Goal: Information Seeking & Learning: Understand process/instructions

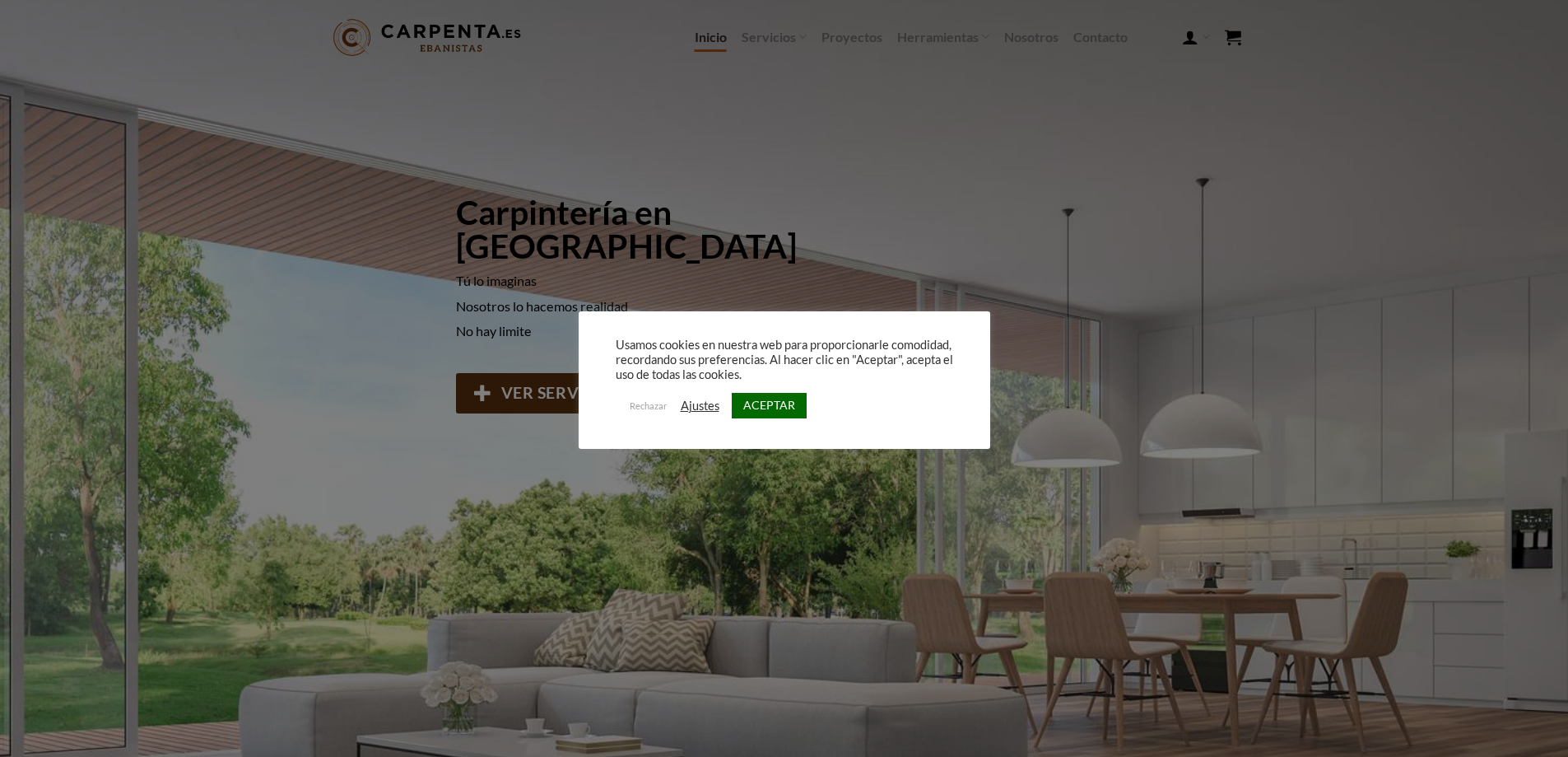
click at [749, 406] on link "ACEPTAR" at bounding box center [769, 406] width 75 height 26
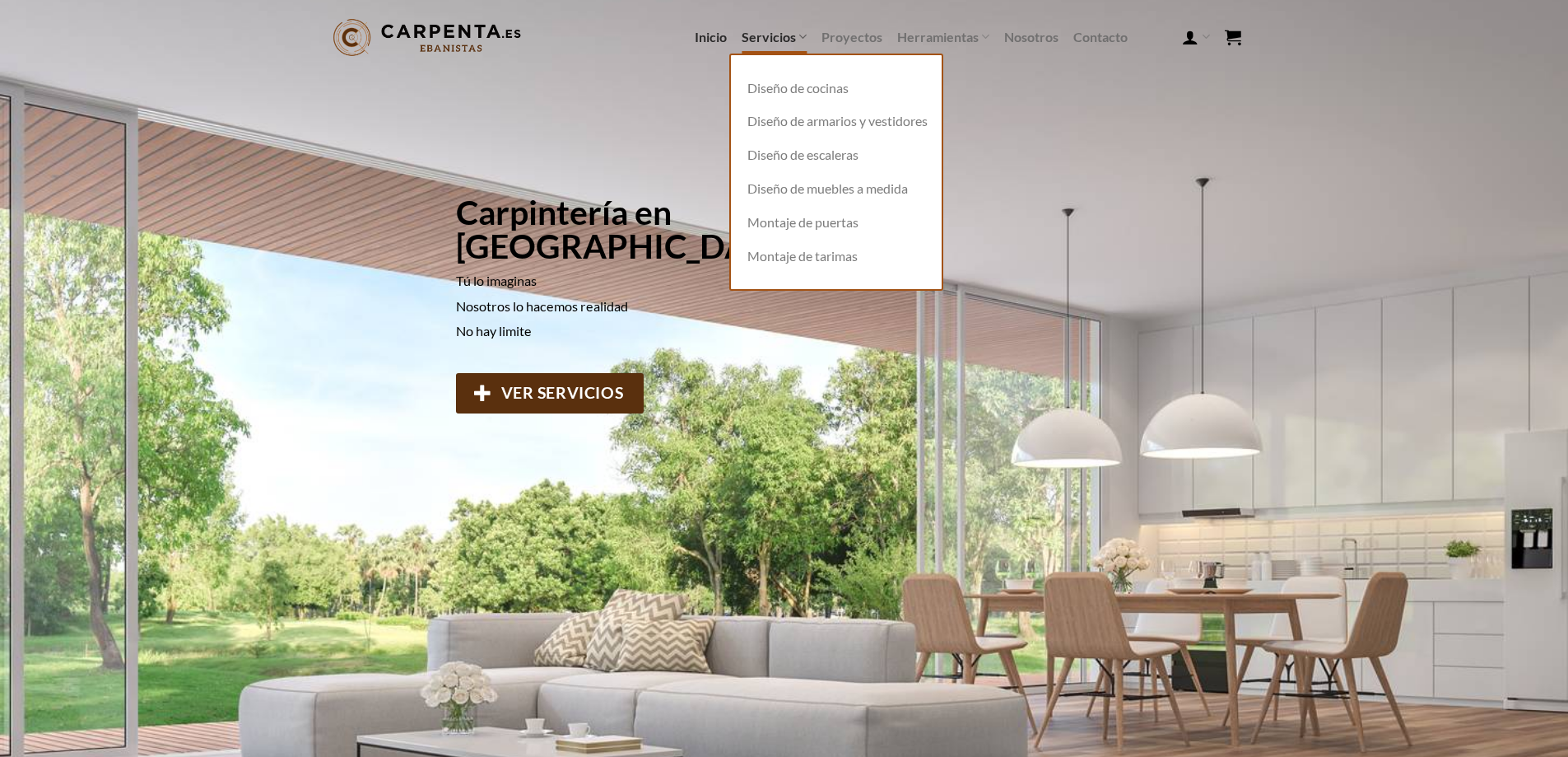
click at [783, 35] on link "Servicios" at bounding box center [774, 37] width 65 height 32
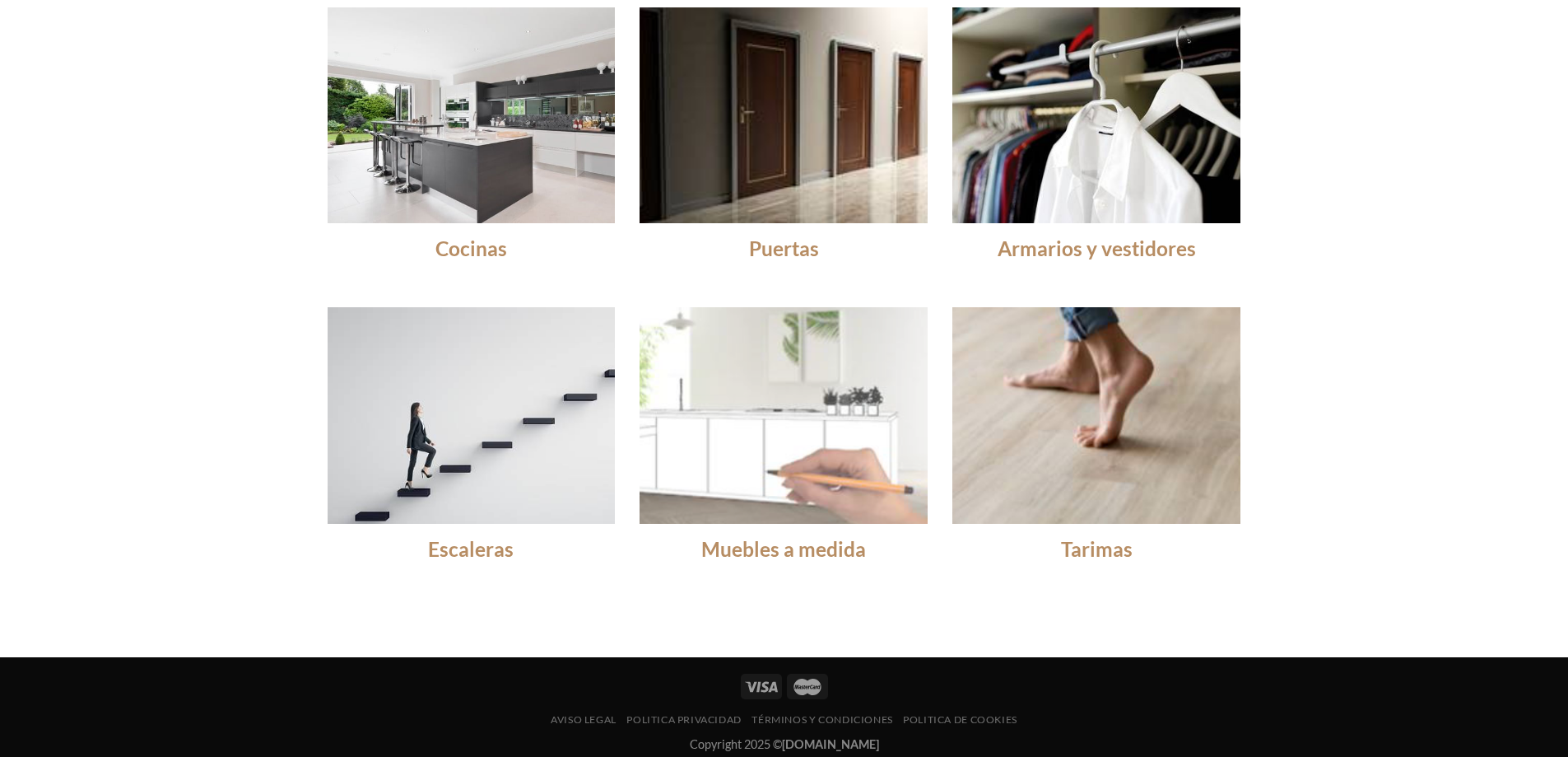
scroll to position [100, 0]
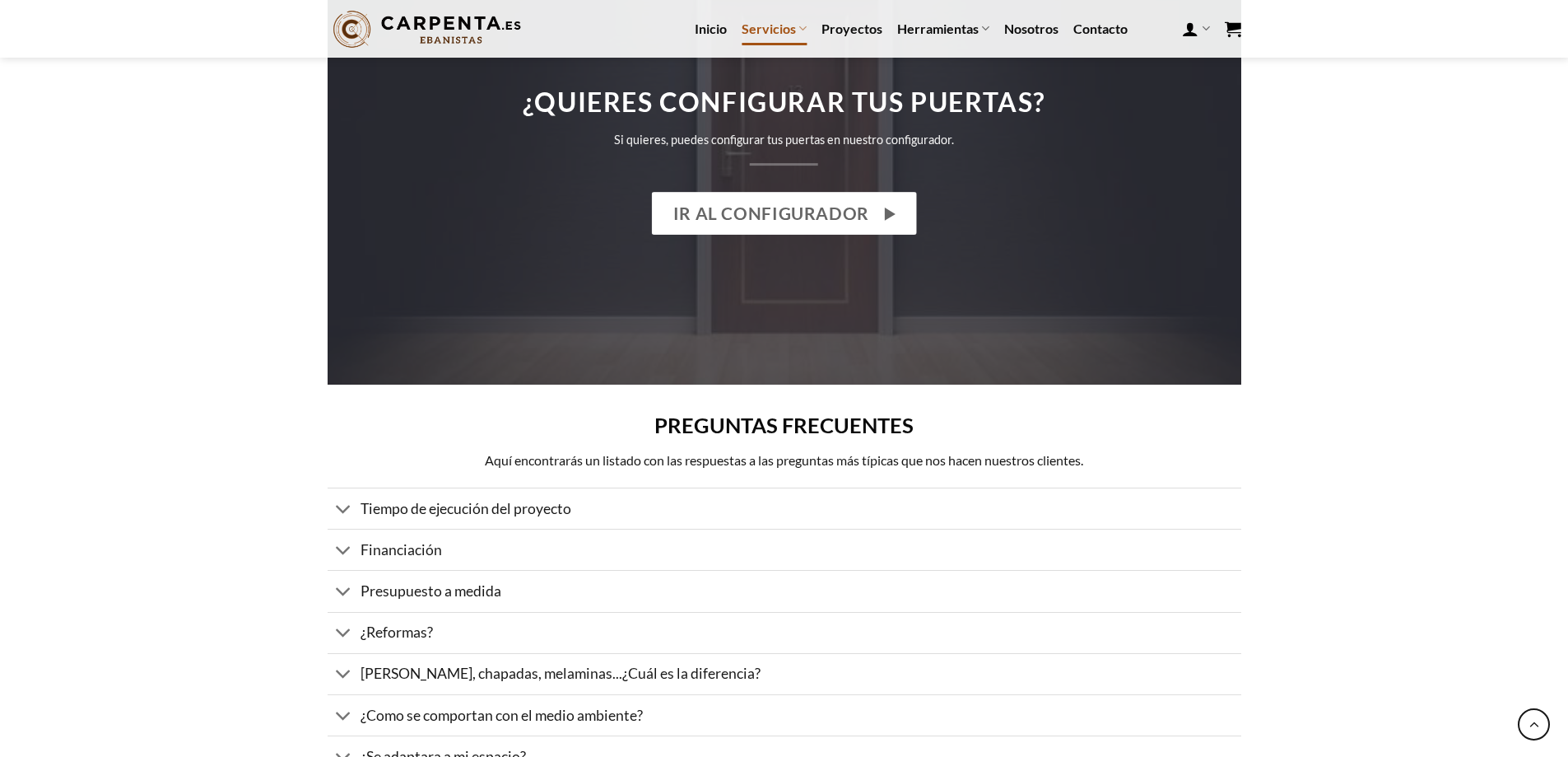
scroll to position [2141, 0]
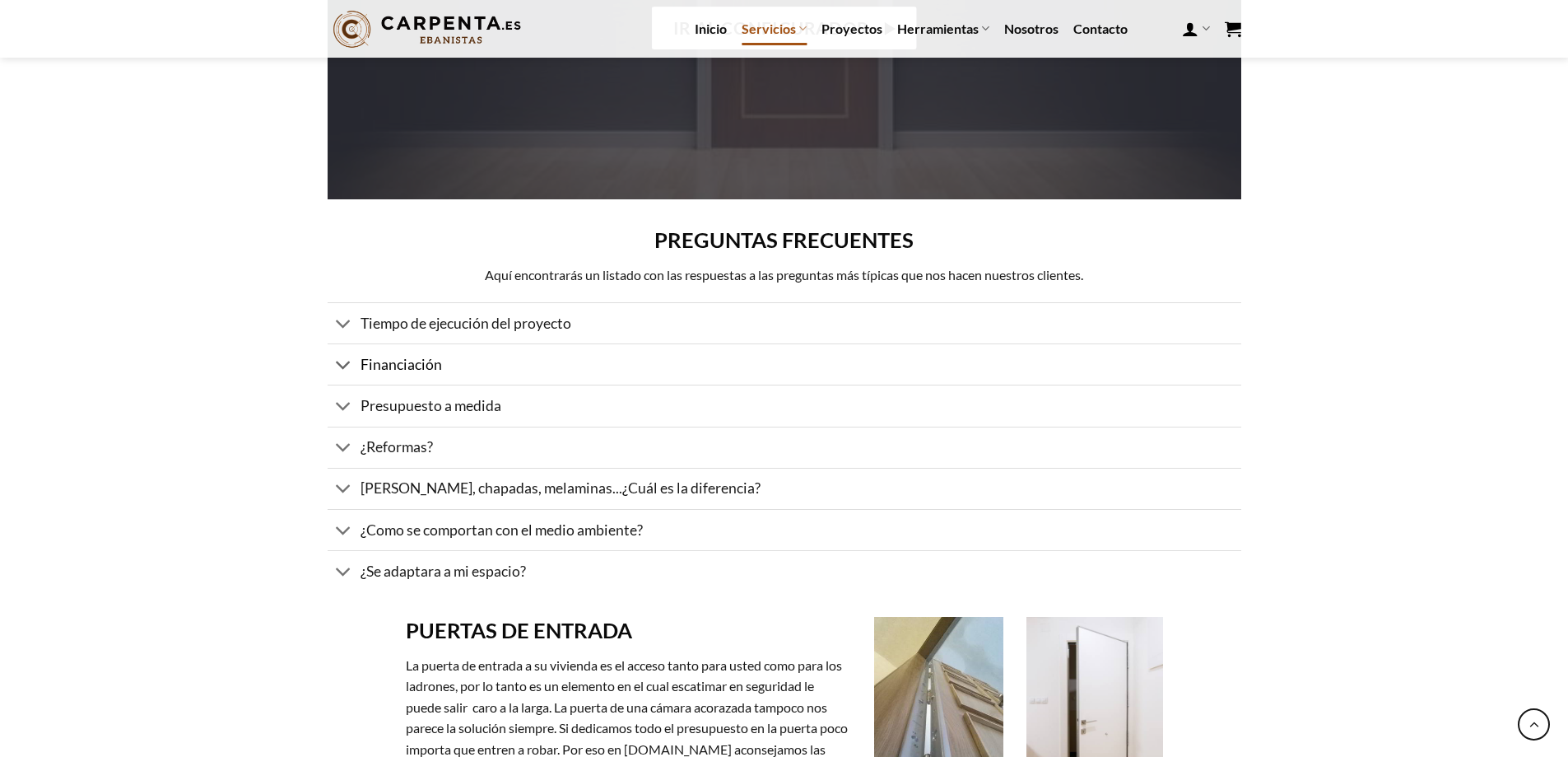
click at [437, 356] on span "Financiación" at bounding box center [402, 364] width 82 height 17
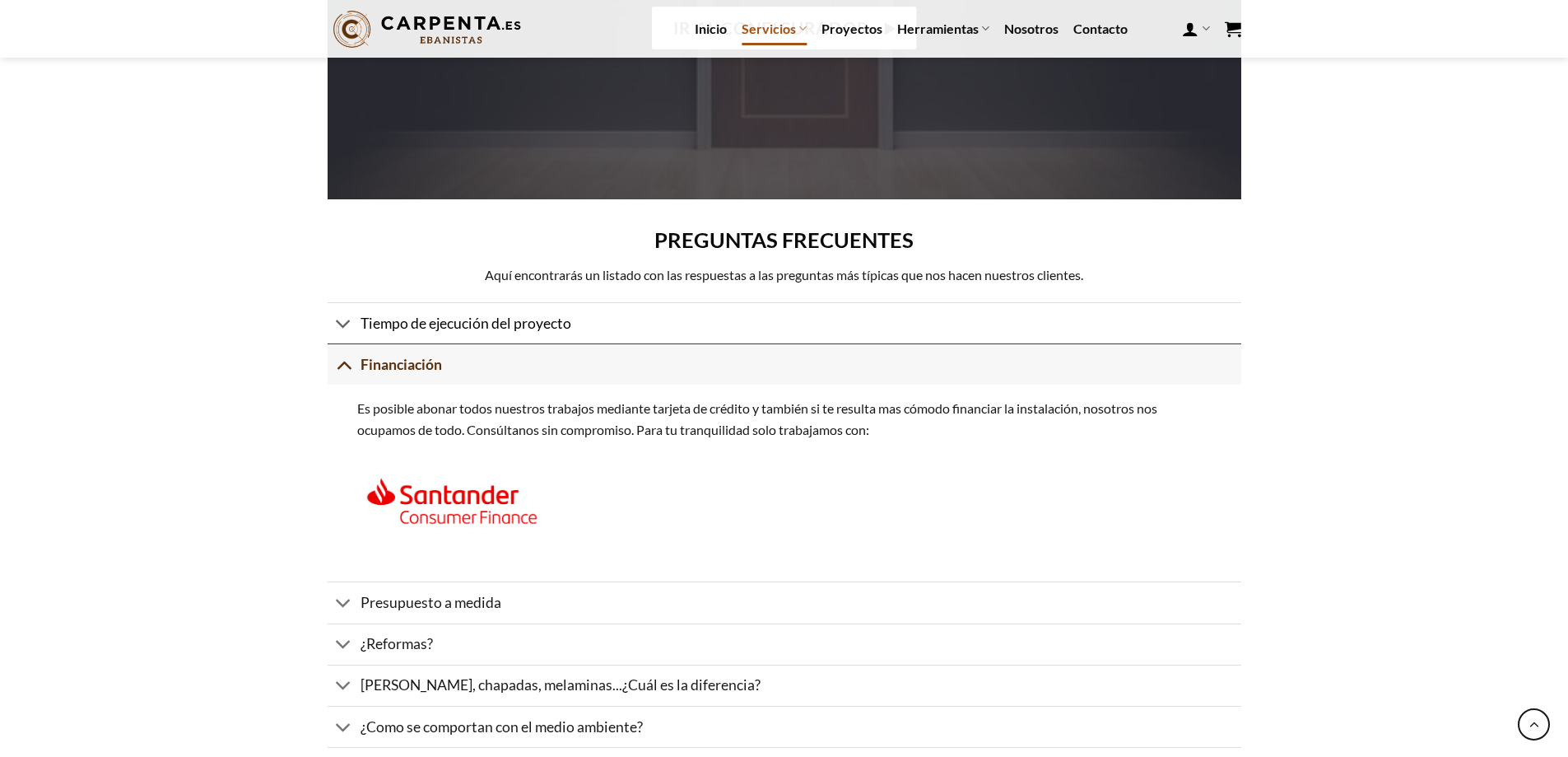
click at [453, 320] on span "Tiempo de ejecución del proyecto" at bounding box center [466, 322] width 211 height 17
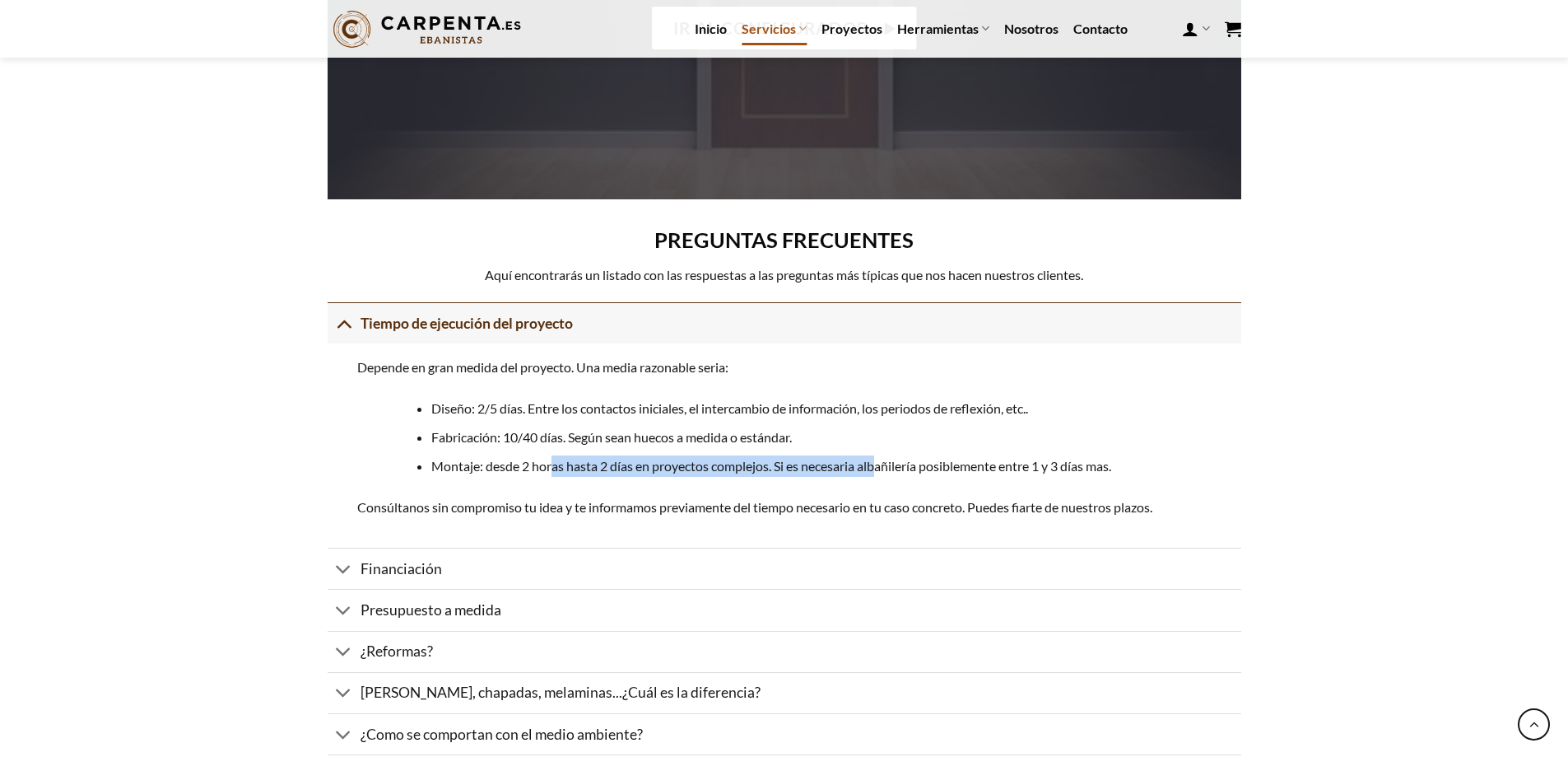
drag, startPoint x: 552, startPoint y: 464, endPoint x: 881, endPoint y: 466, distance: 329.0
click at [881, 466] on li "Montaje: desde 2 horas hasta 2 días en proyectos complejos. Si es necesaria alb…" at bounding box center [821, 467] width 780 height 22
click at [767, 487] on div "Depende en gran medida del proyecto. Una media razonable seria: Diseño: 2/5 día…" at bounding box center [784, 445] width 914 height 204
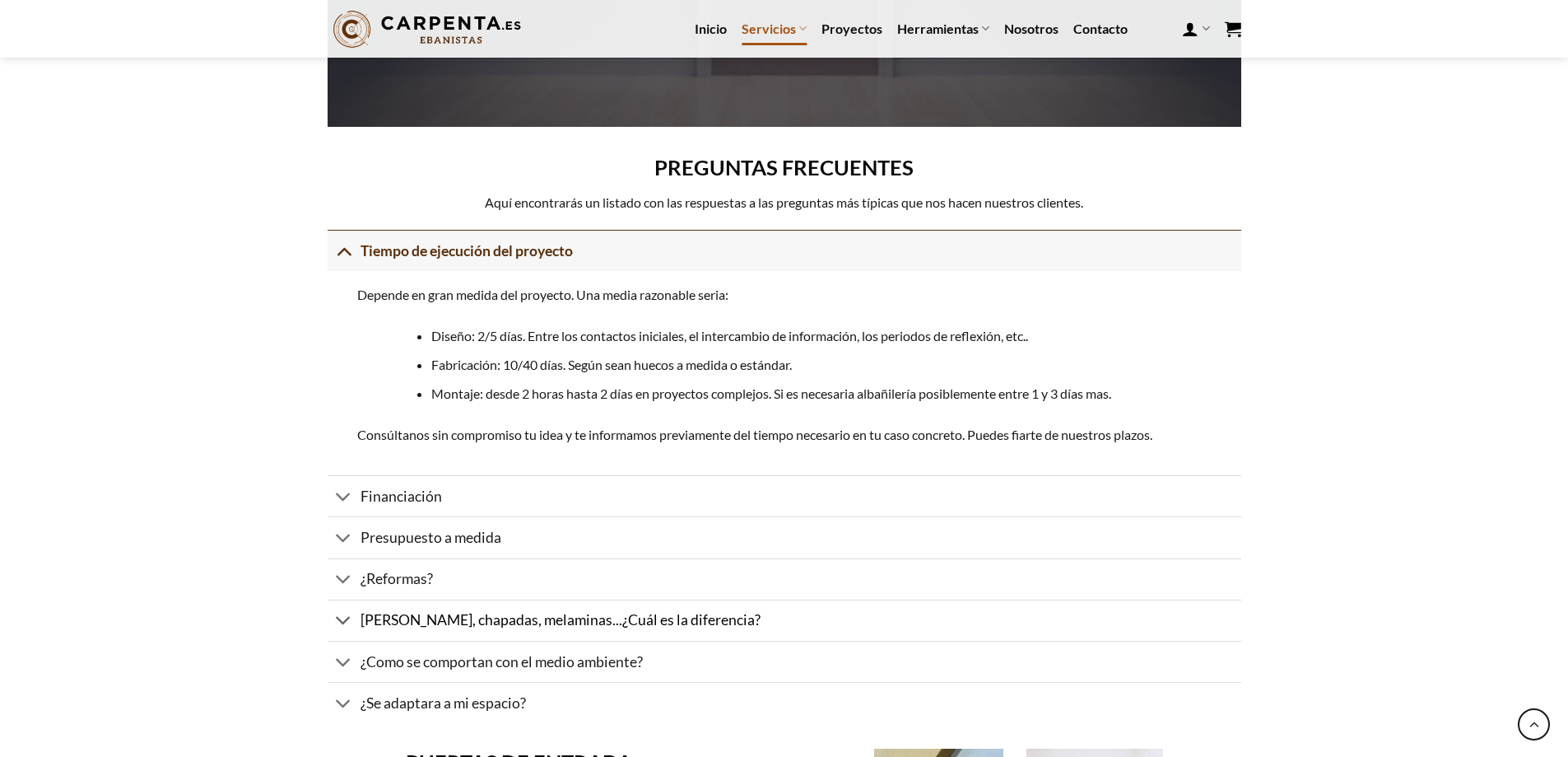
scroll to position [2387, 0]
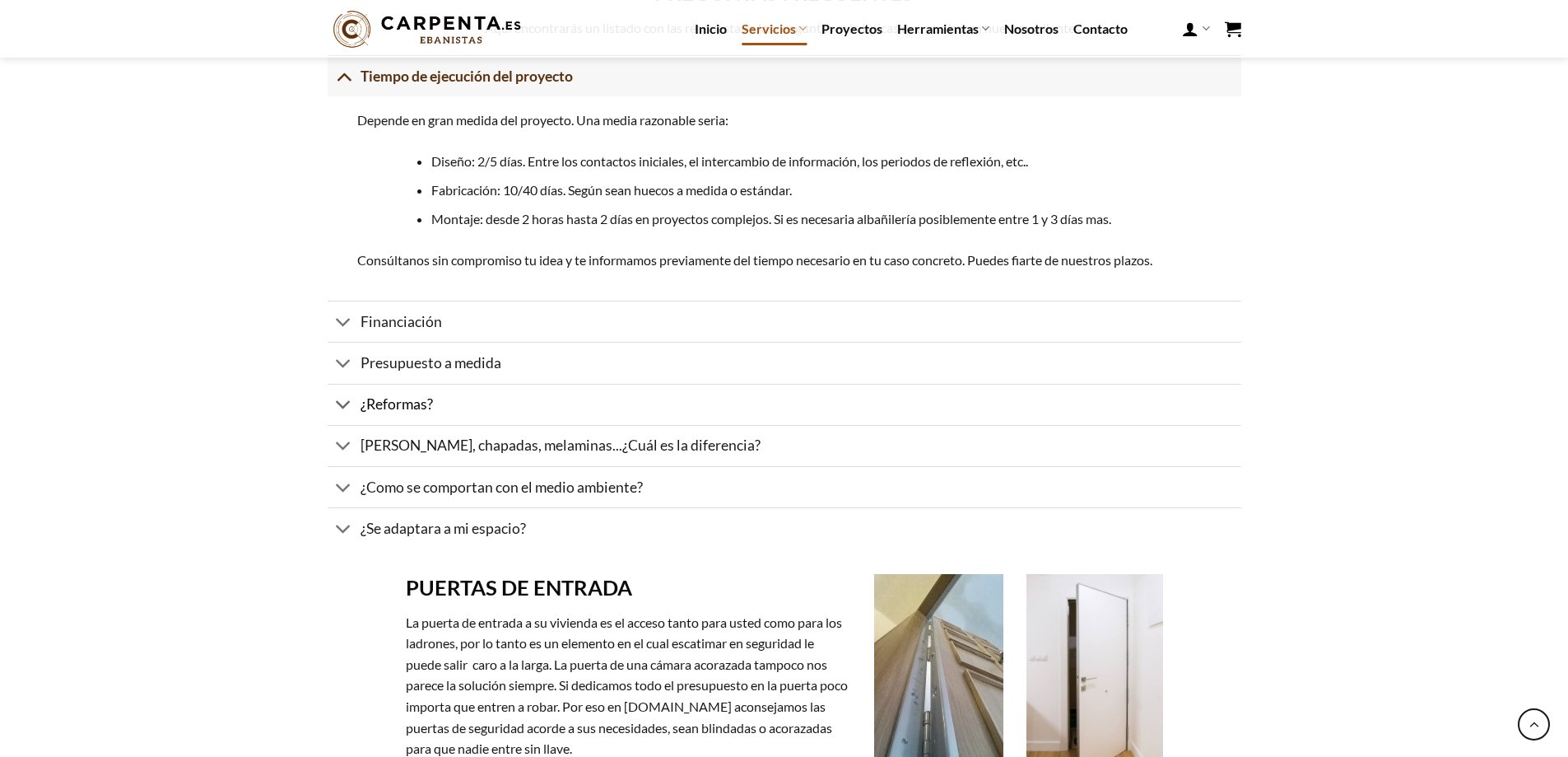
click at [461, 407] on link "¿Reformas?" at bounding box center [784, 404] width 914 height 41
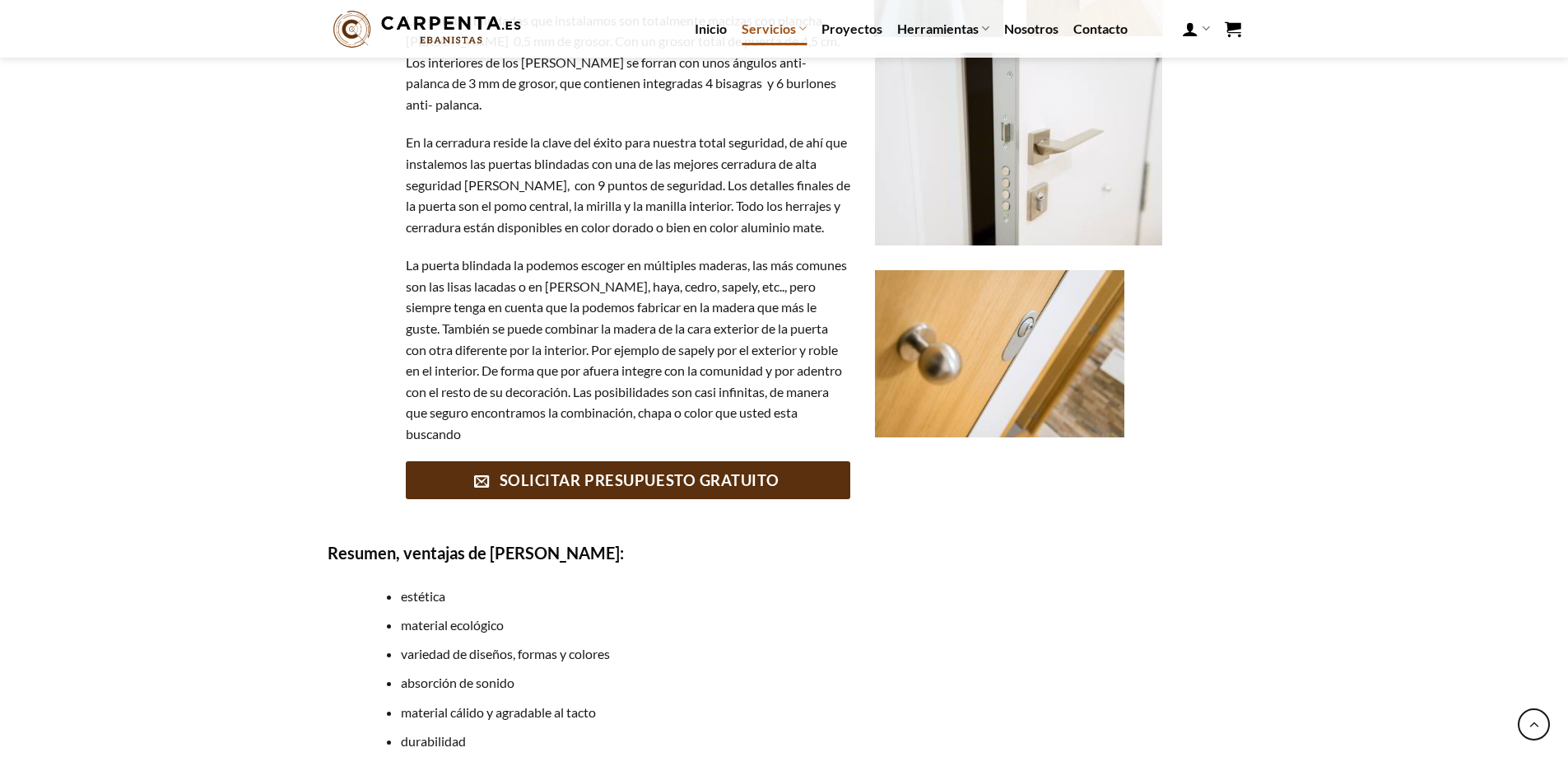
scroll to position [3294, 0]
